Goal: Purchase product/service

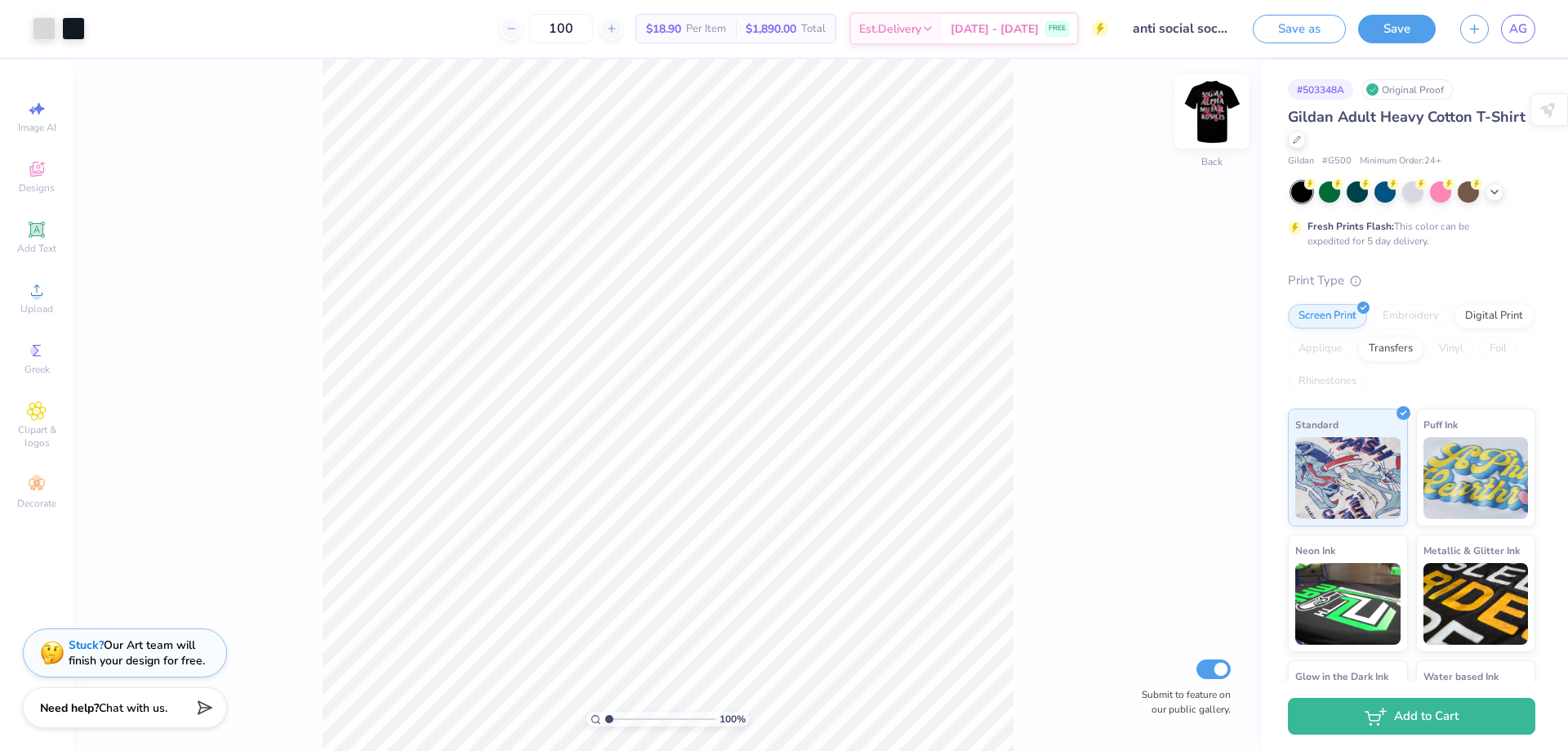
click at [1217, 120] on img at bounding box center [1212, 110] width 65 height 65
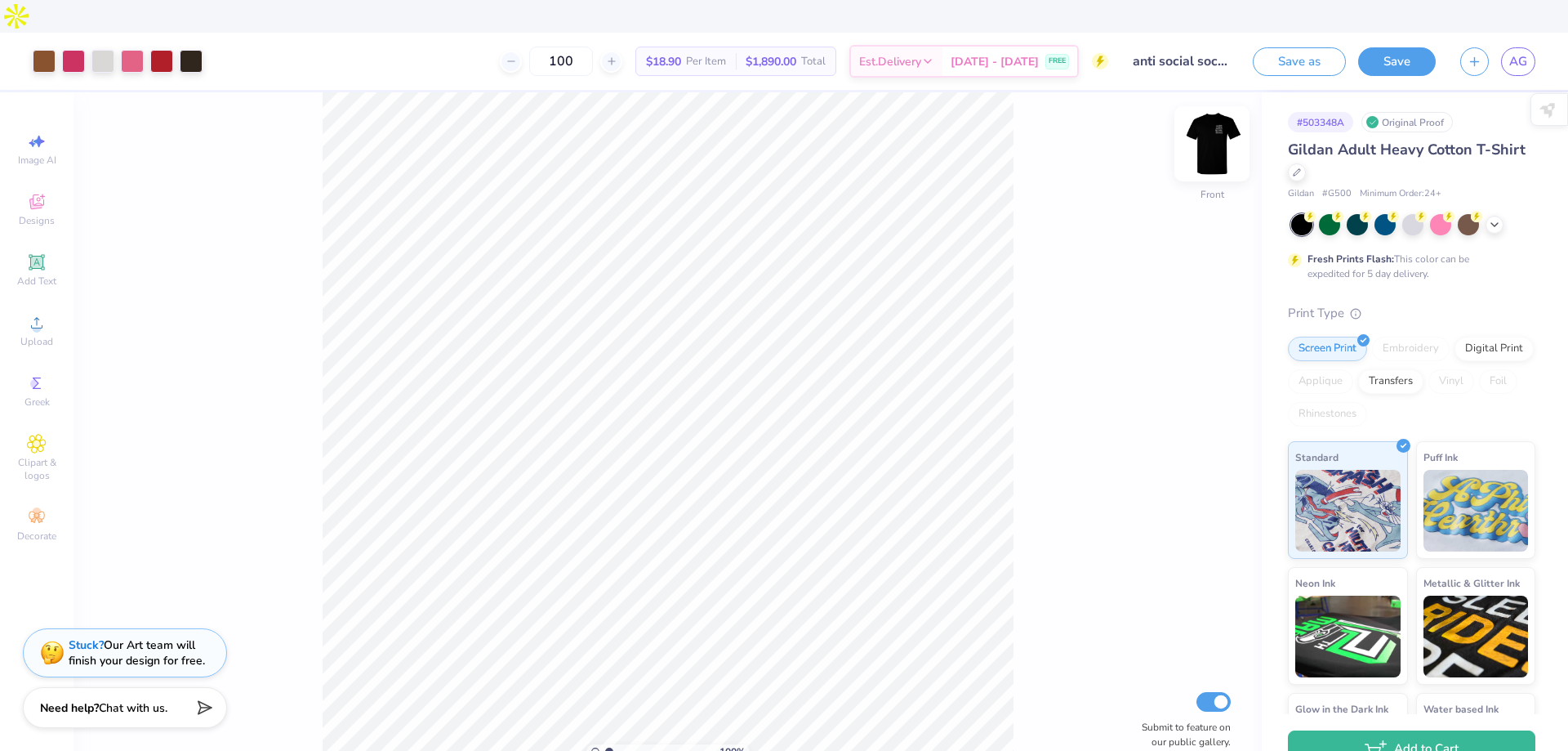
click at [1224, 111] on img at bounding box center [1212, 143] width 65 height 65
click at [1225, 111] on img at bounding box center [1212, 143] width 65 height 65
click at [1225, 127] on img at bounding box center [1212, 143] width 33 height 33
click at [1225, 127] on img at bounding box center [1212, 143] width 33 height 33
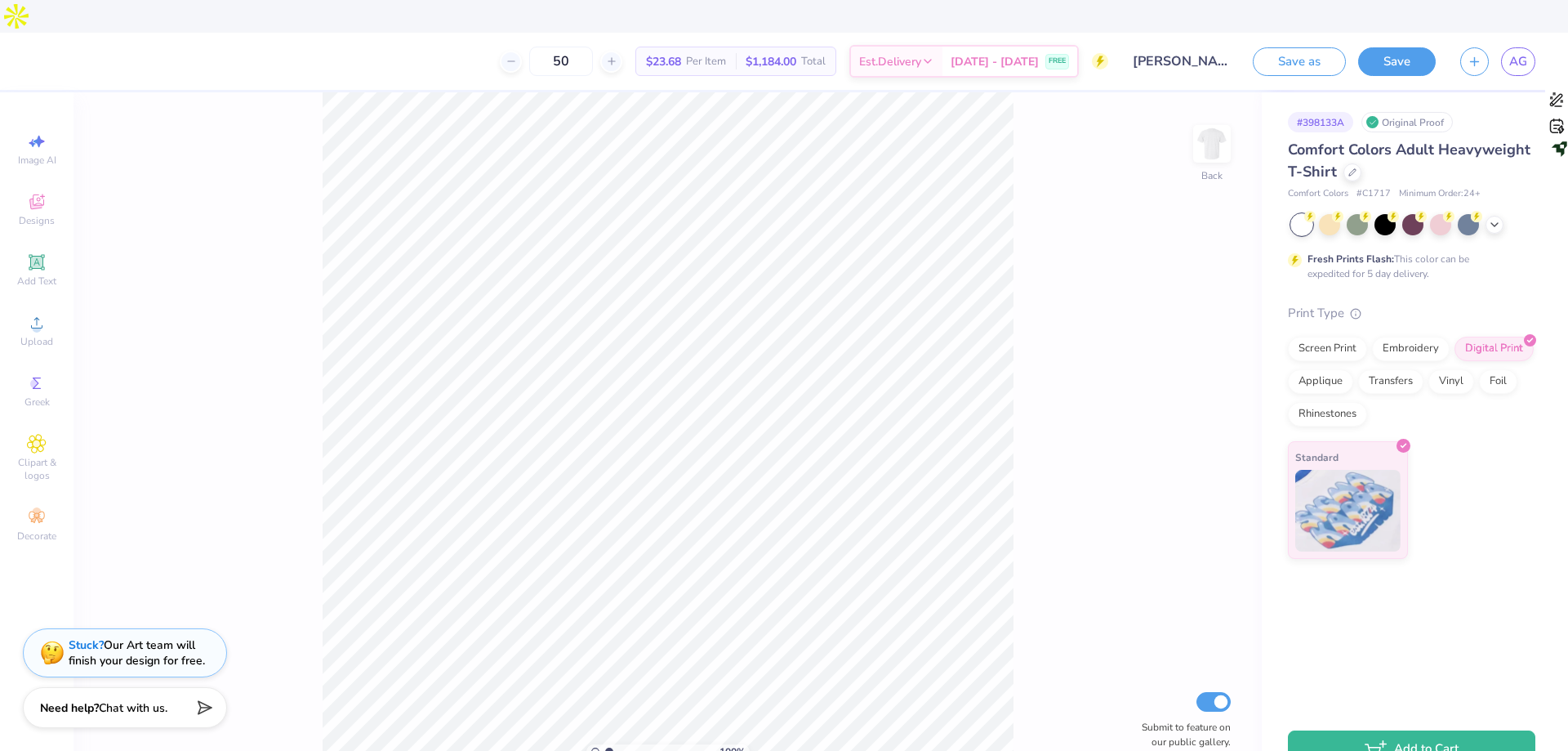
drag, startPoint x: 576, startPoint y: 31, endPoint x: 498, endPoint y: 27, distance: 78.1
click at [498, 33] on div "50 $23.68 Per Item $1,184.00 Total Est. Delivery [DATE] - [DATE] FREE" at bounding box center [577, 61] width 1063 height 57
type input "80"
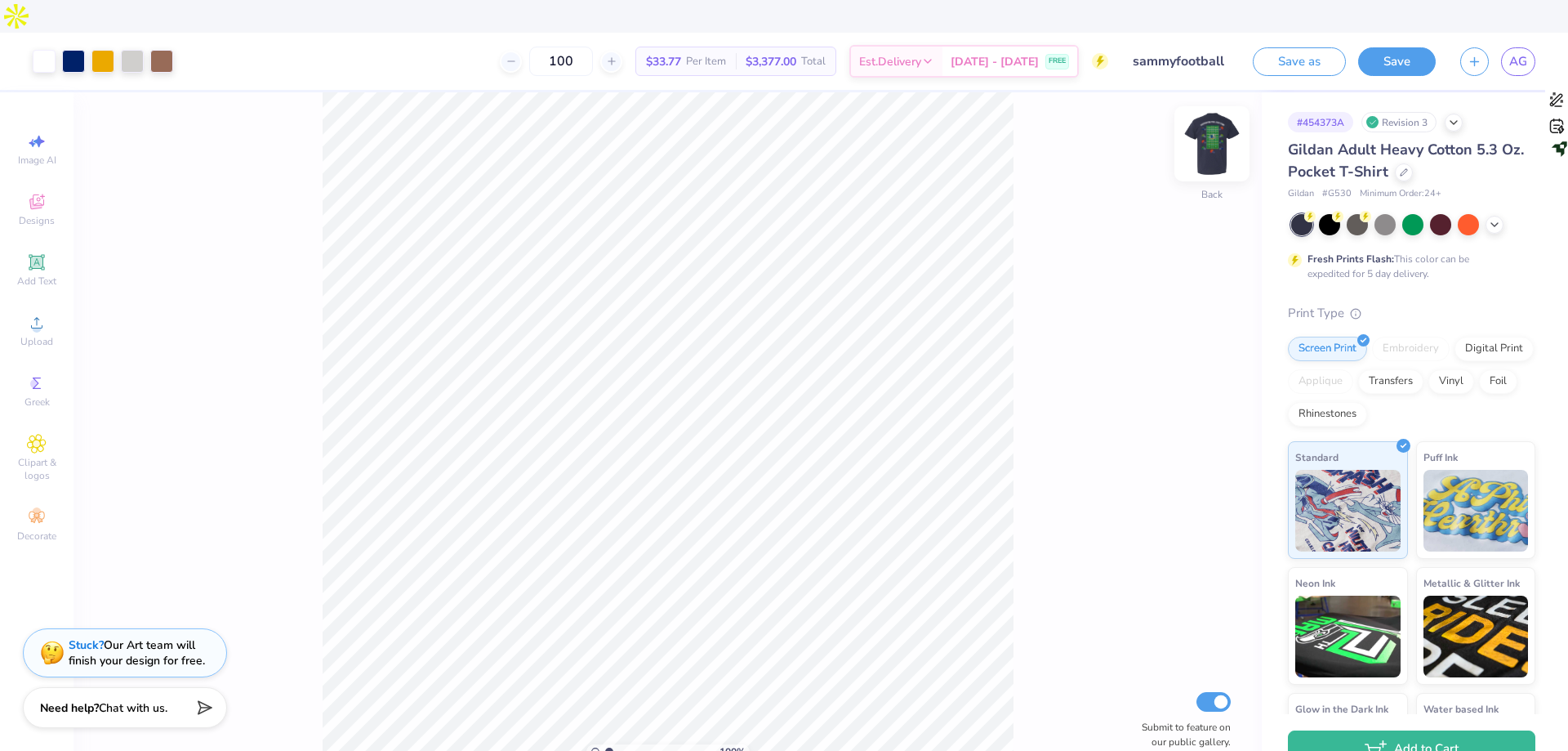
click at [1227, 111] on img at bounding box center [1212, 143] width 65 height 65
